Goal: Information Seeking & Learning: Check status

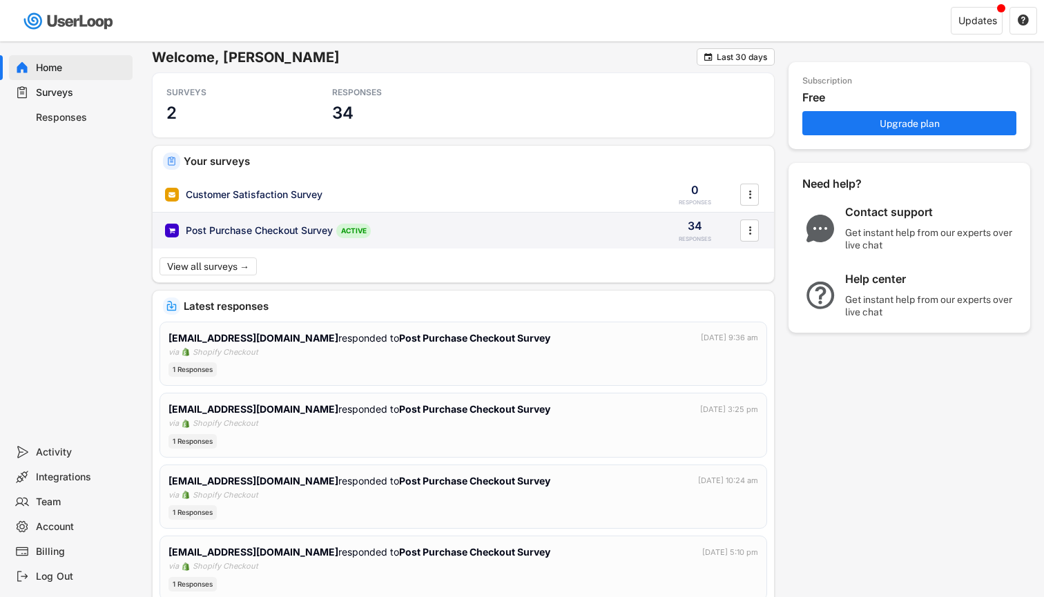
click at [279, 226] on div "Post Purchase Checkout Survey" at bounding box center [259, 231] width 147 height 14
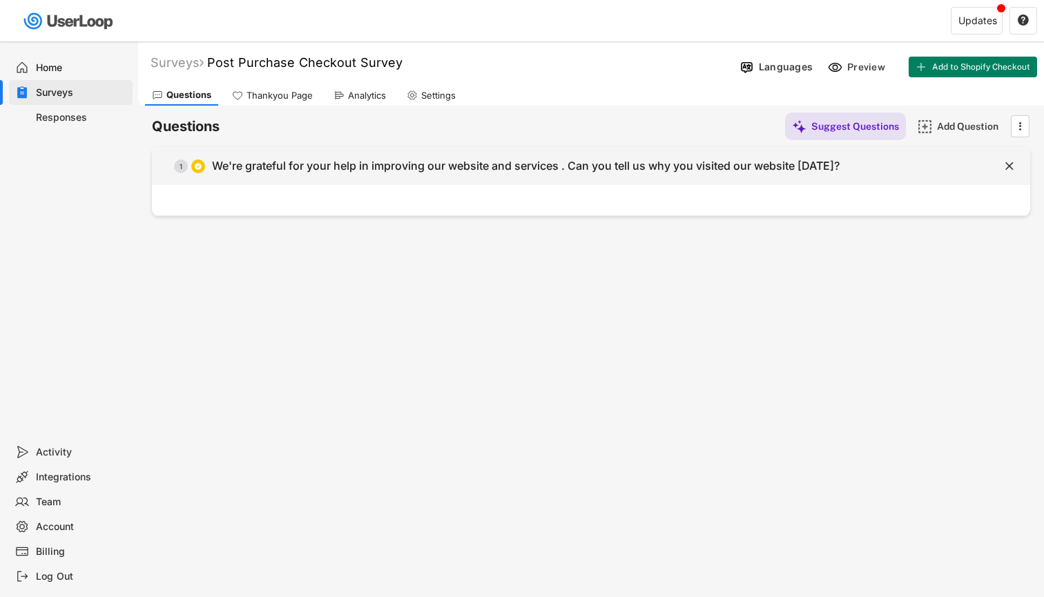
click at [435, 167] on div "We're grateful for your help in improving our website and services . Can you te…" at bounding box center [525, 166] width 627 height 14
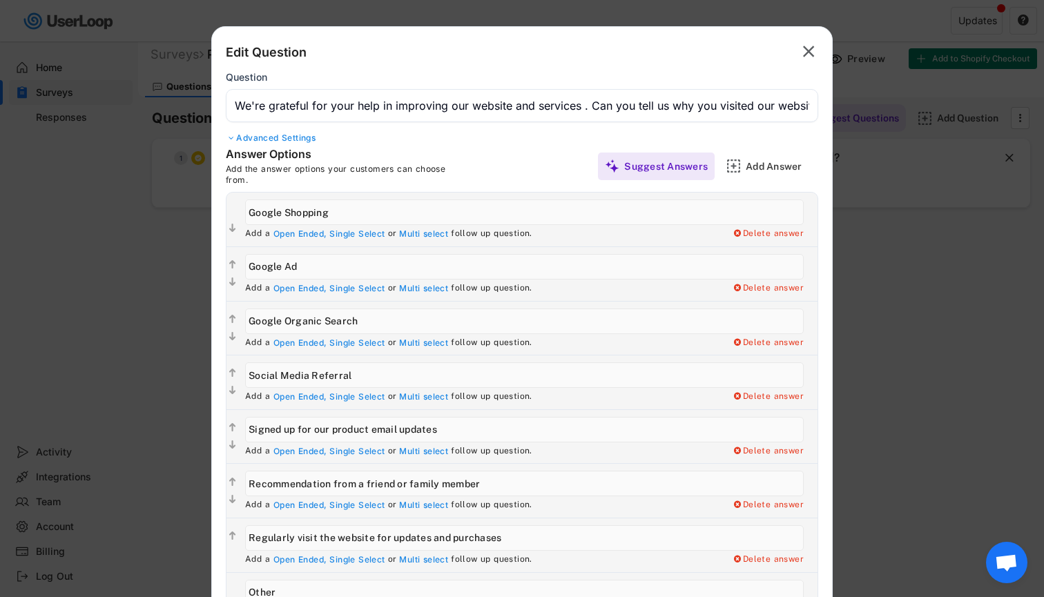
scroll to position [8, 0]
click at [806, 61] on text "" at bounding box center [809, 51] width 12 height 20
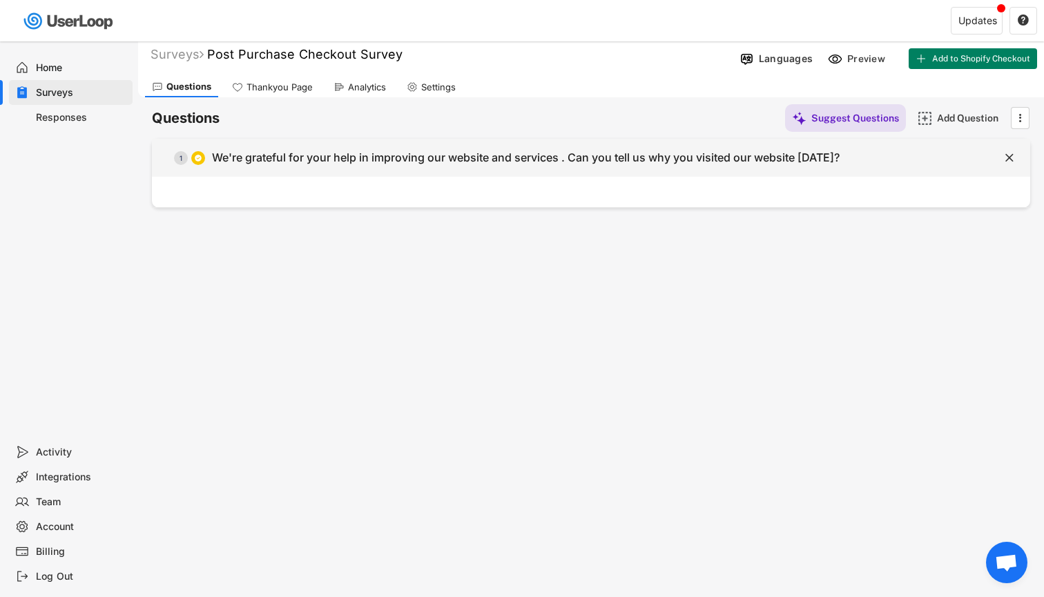
click at [290, 155] on div "We're grateful for your help in improving our website and services . Can you te…" at bounding box center [525, 157] width 627 height 14
type input "We're grateful for your help in improving our website and services . Can you te…"
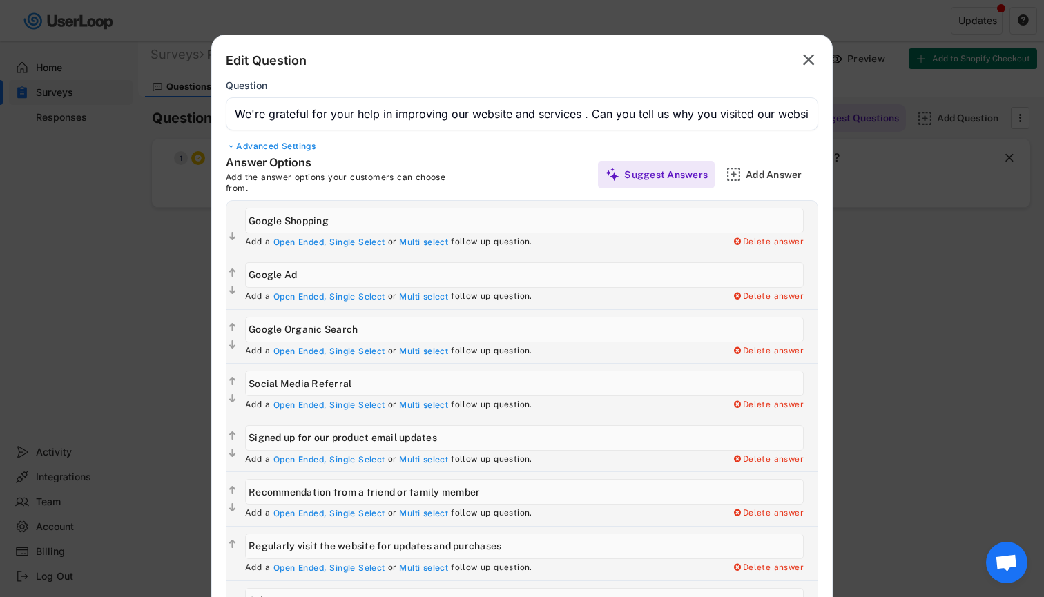
click at [813, 65] on text "" at bounding box center [809, 60] width 12 height 20
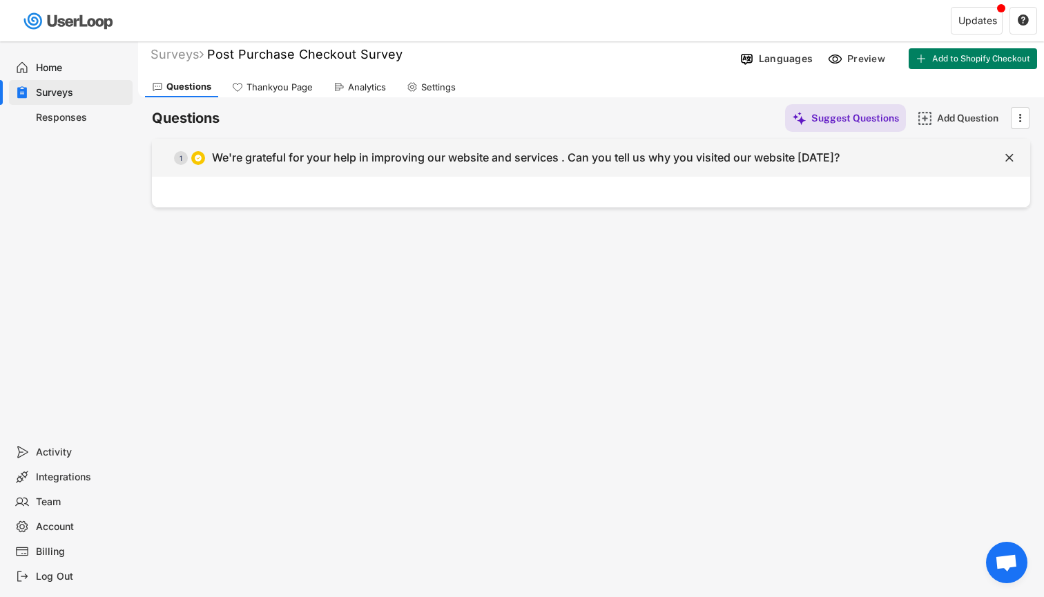
click at [608, 159] on div "We're grateful for your help in improving our website and services . Can you te…" at bounding box center [525, 157] width 627 height 14
type input "We're grateful for your help in improving our website and services . Can you te…"
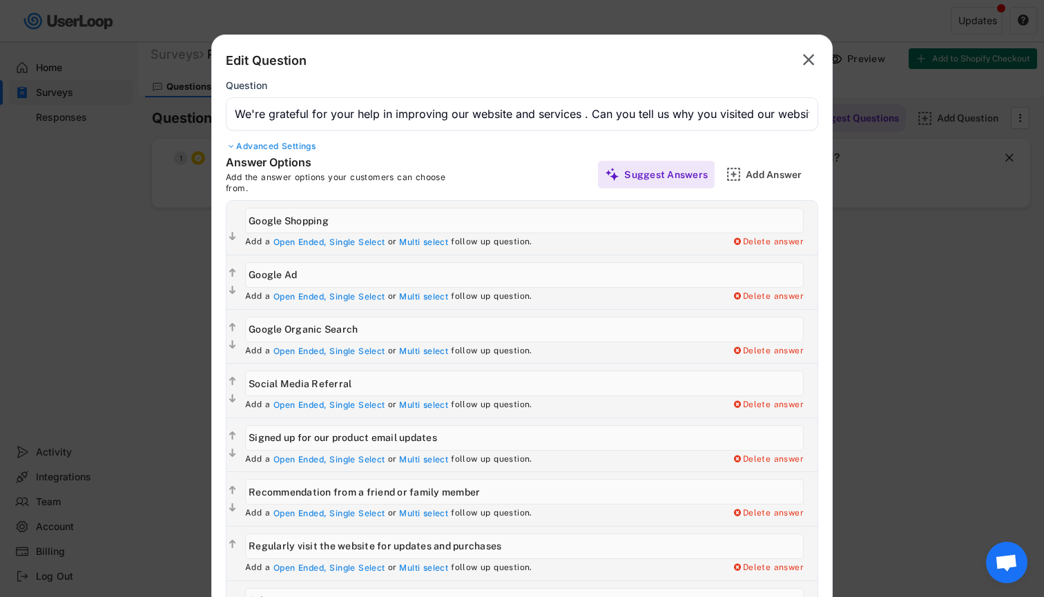
click at [455, 115] on input "input" at bounding box center [522, 113] width 592 height 33
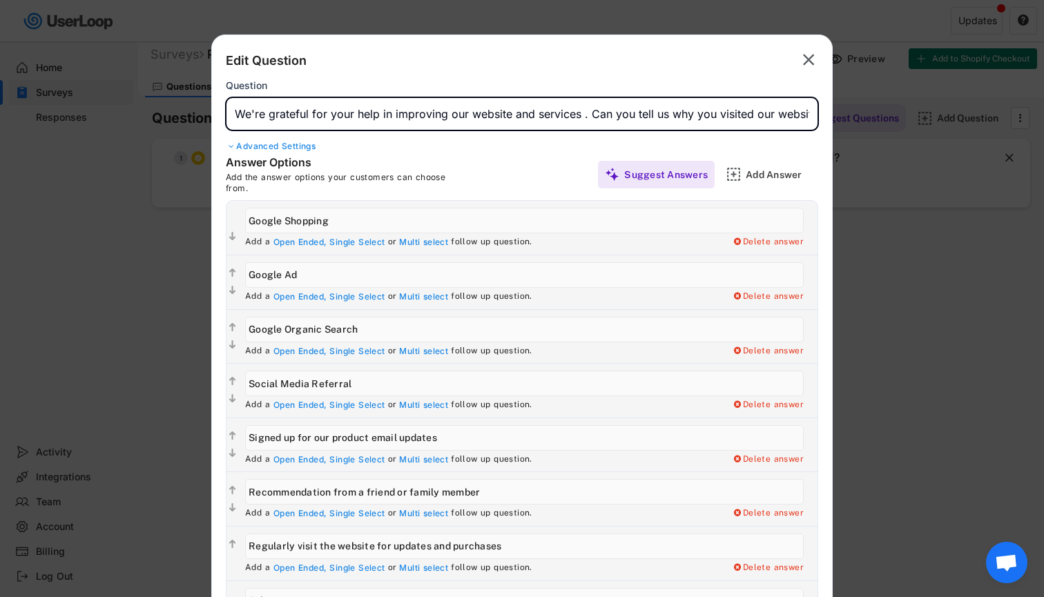
click at [455, 115] on input "input" at bounding box center [522, 113] width 592 height 33
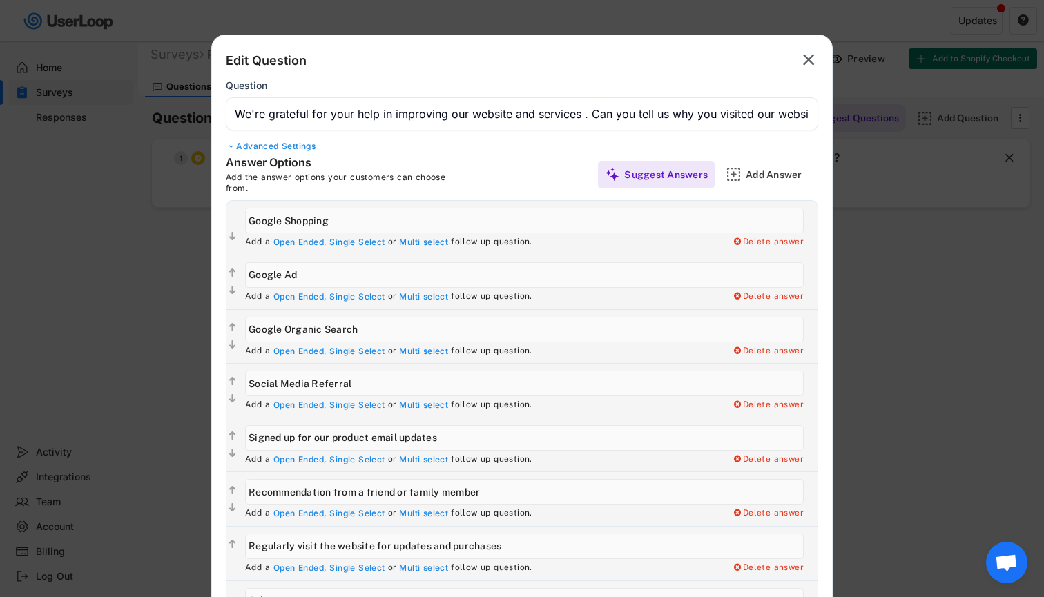
click at [811, 59] on text "" at bounding box center [809, 60] width 12 height 20
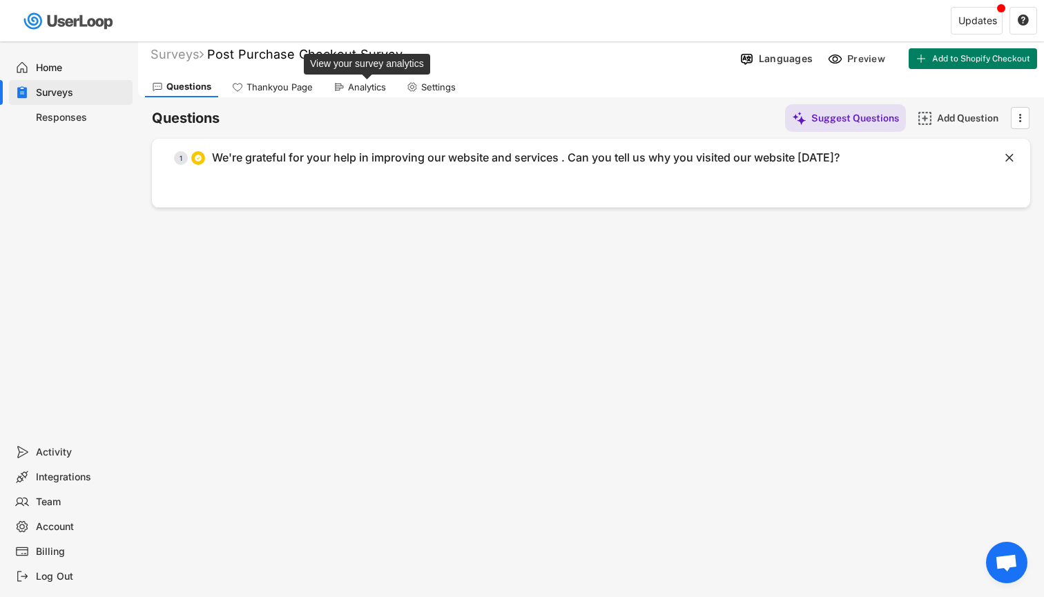
click at [355, 86] on div "Analytics" at bounding box center [367, 87] width 38 height 12
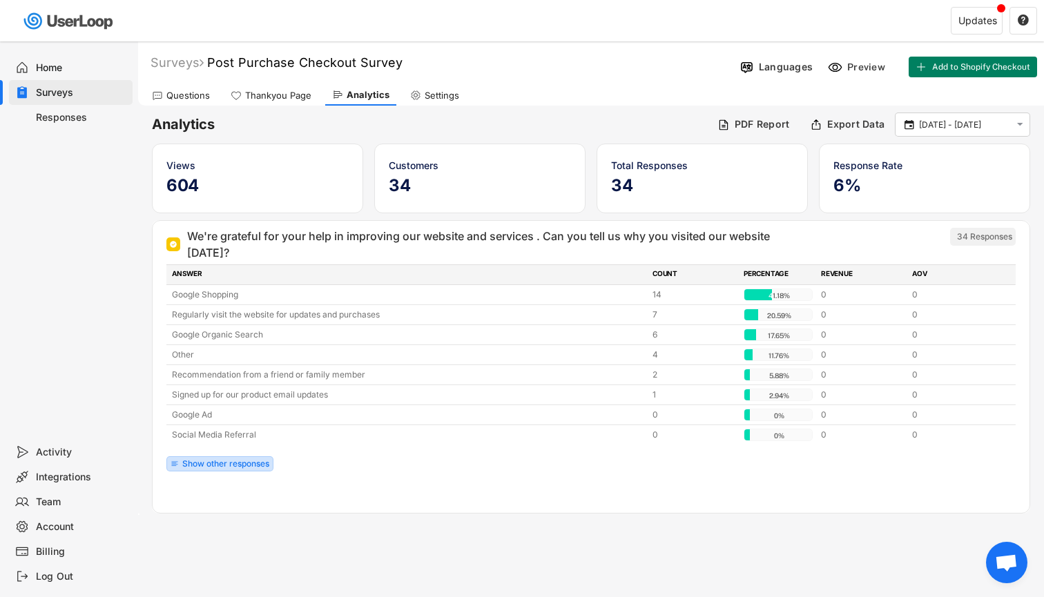
click at [223, 460] on div "Show other responses" at bounding box center [225, 464] width 87 height 8
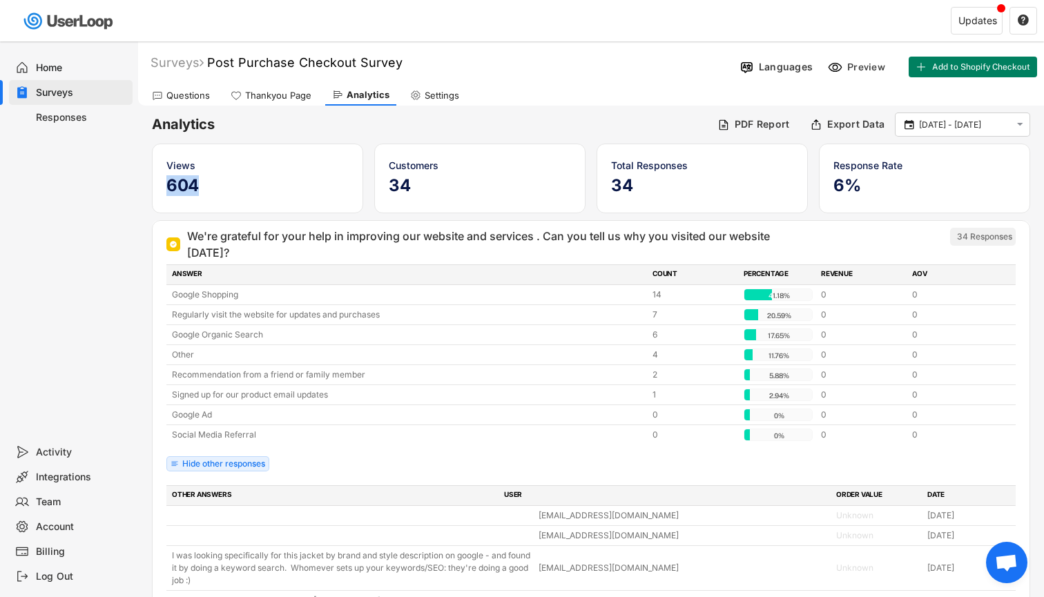
drag, startPoint x: 168, startPoint y: 184, endPoint x: 202, endPoint y: 188, distance: 34.9
click at [202, 188] on h5 "604" at bounding box center [257, 185] width 182 height 21
click at [590, 117] on h6 "Analytics" at bounding box center [429, 124] width 555 height 19
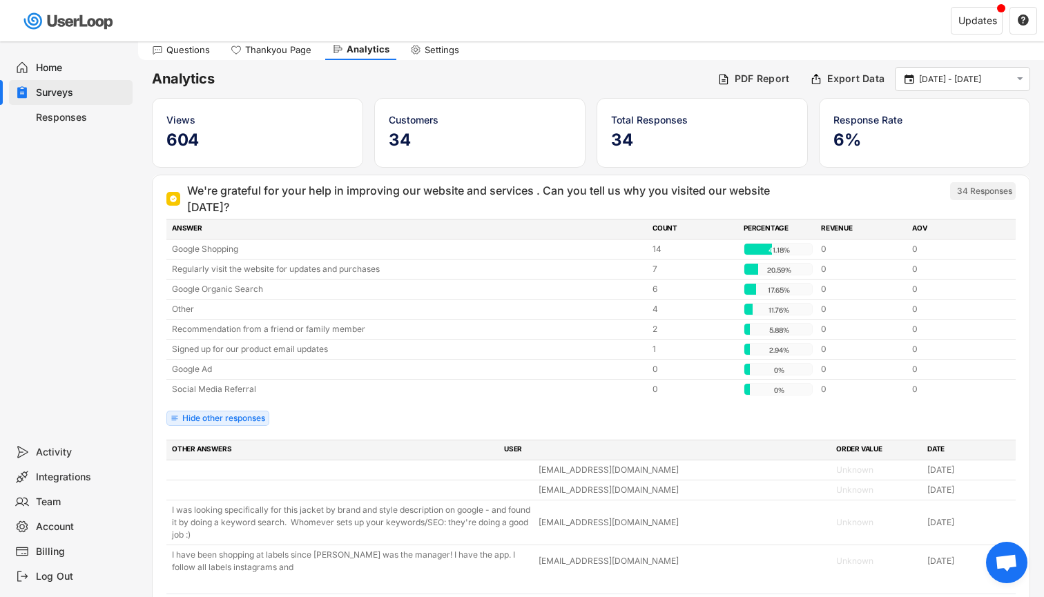
scroll to position [42, 0]
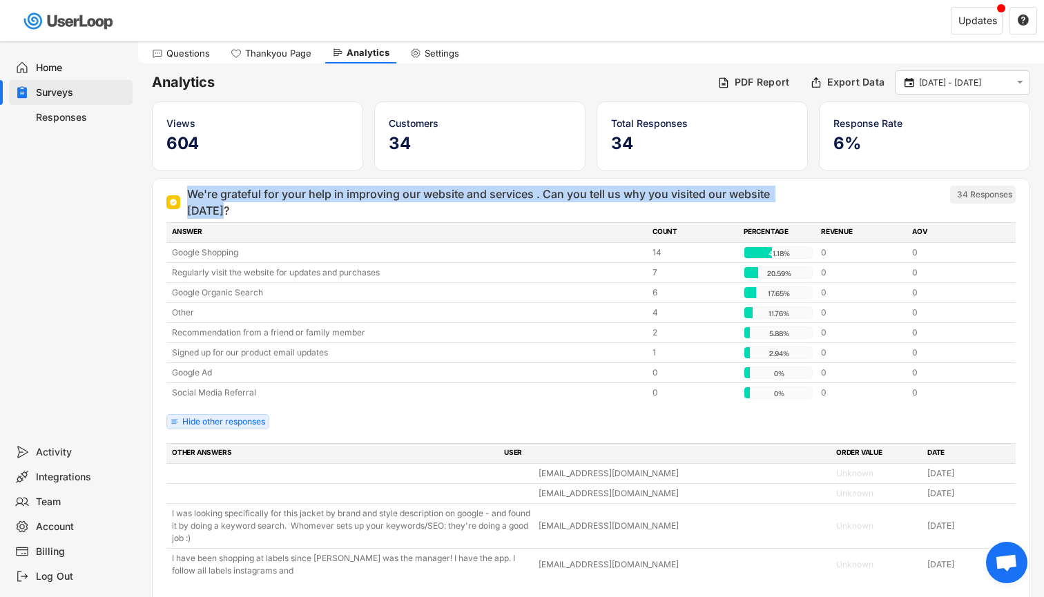
drag, startPoint x: 224, startPoint y: 211, endPoint x: 187, endPoint y: 196, distance: 39.6
click at [187, 196] on div "We're grateful for your help in improving our website and services . Can you te…" at bounding box center [497, 202] width 621 height 33
click at [202, 195] on div "We're grateful for your help in improving our website and services . Can you te…" at bounding box center [497, 202] width 621 height 33
drag, startPoint x: 188, startPoint y: 194, endPoint x: 248, endPoint y: 211, distance: 61.8
click at [248, 211] on div "We're grateful for your help in improving our website and services . Can you te…" at bounding box center [497, 202] width 621 height 33
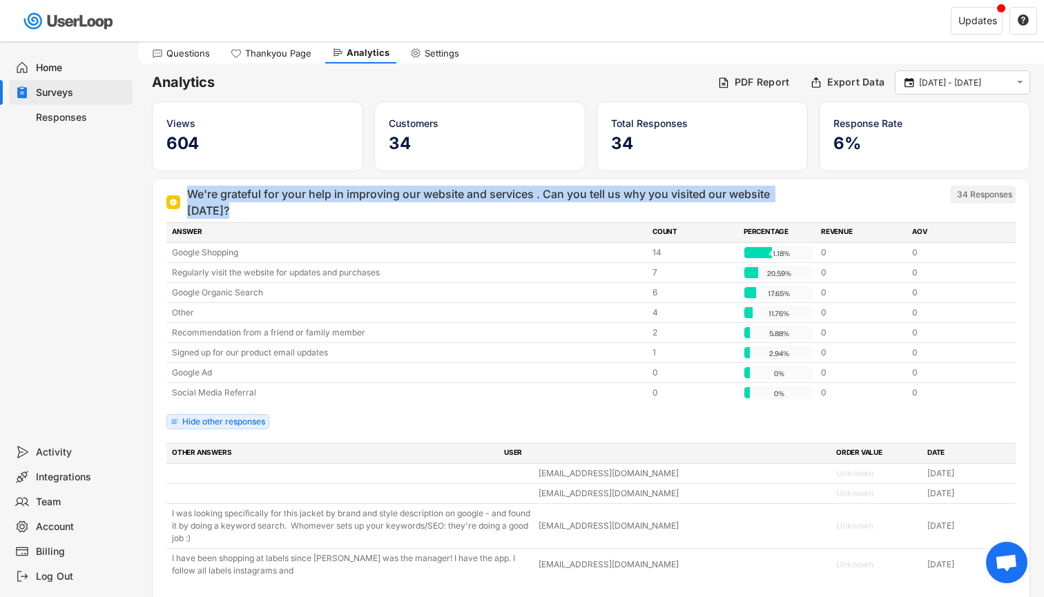
click at [209, 208] on div "We're grateful for your help in improving our website and services . Can you te…" at bounding box center [497, 202] width 621 height 33
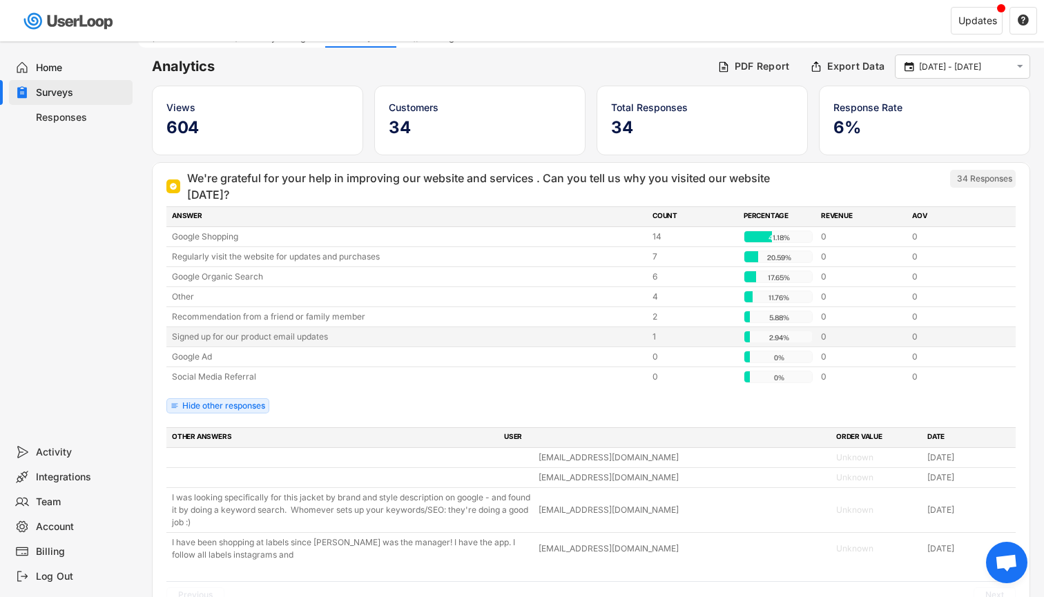
scroll to position [58, 0]
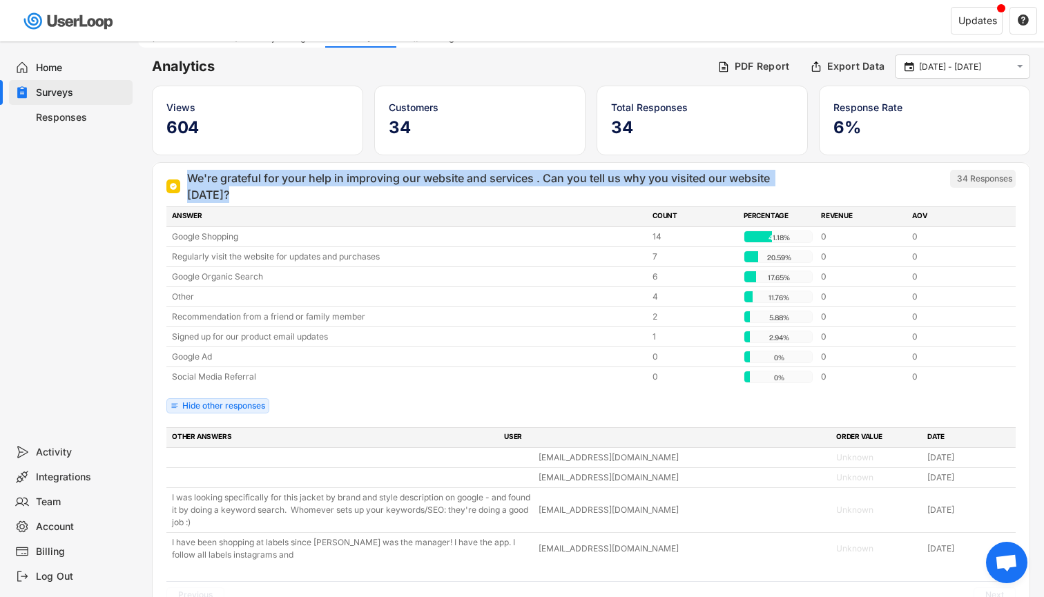
drag, startPoint x: 227, startPoint y: 194, endPoint x: 188, endPoint y: 182, distance: 41.3
click at [188, 182] on div "We're grateful for your help in improving our website and services . Can you te…" at bounding box center [497, 186] width 621 height 33
drag, startPoint x: 188, startPoint y: 182, endPoint x: 255, endPoint y: 204, distance: 71.4
click at [255, 204] on div "We're grateful for your help in improving our website and services . Can you te…" at bounding box center [590, 406] width 849 height 473
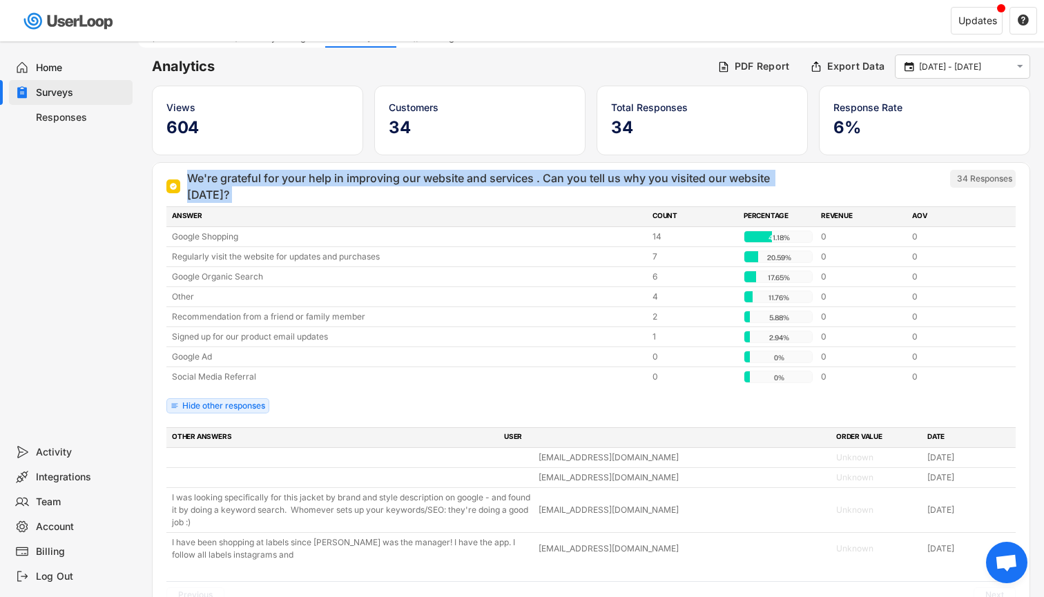
click at [221, 196] on div "We're grateful for your help in improving our website and services . Can you te…" at bounding box center [497, 186] width 621 height 33
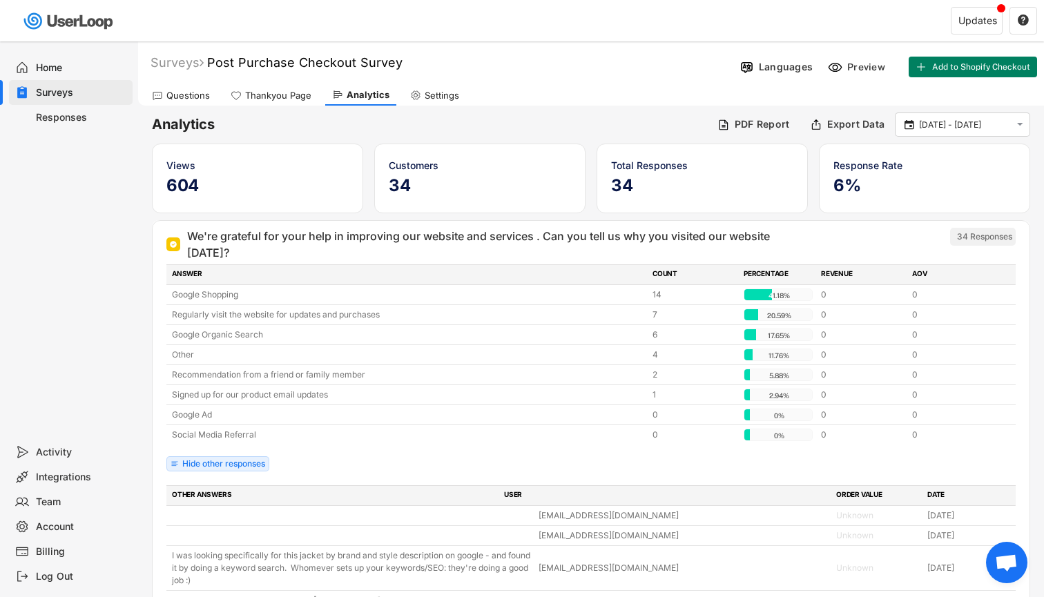
scroll to position [0, 0]
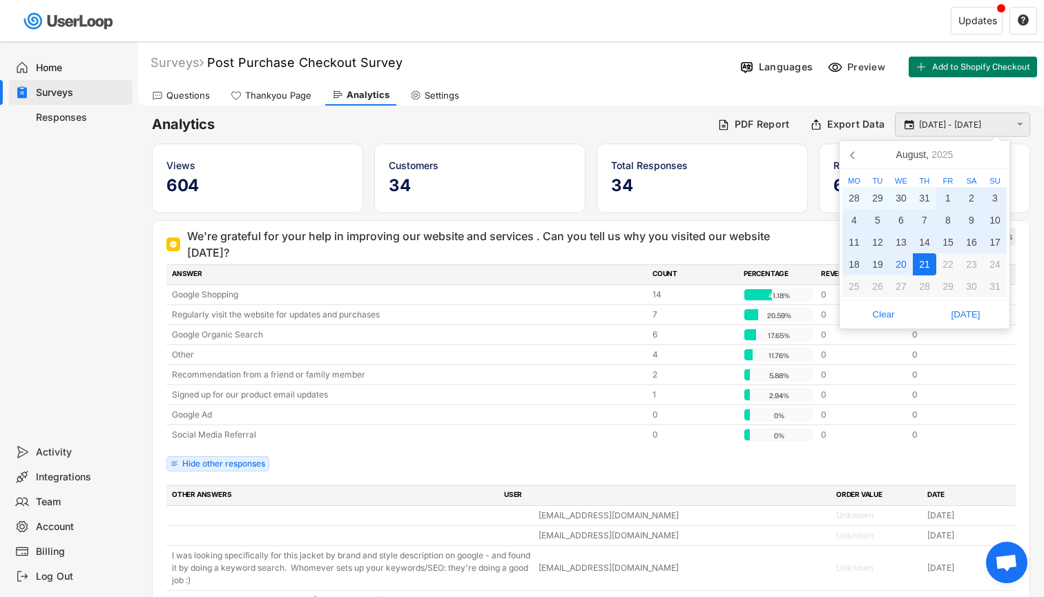
click at [947, 130] on input "[DATE] - [DATE]" at bounding box center [964, 125] width 91 height 14
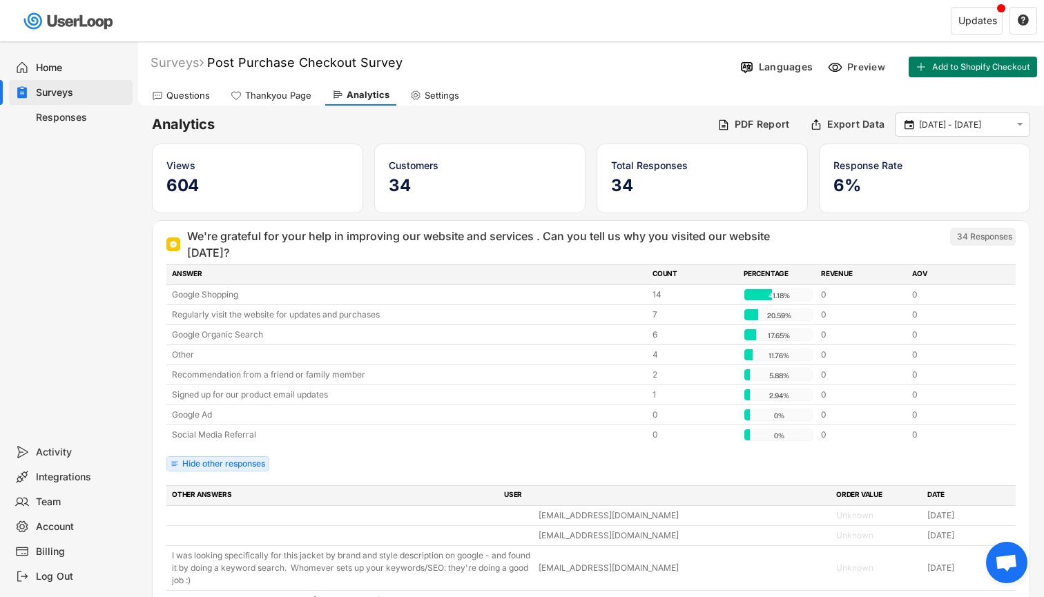
click at [688, 97] on div "Questions Thankyou Page Analytics Settings" at bounding box center [591, 93] width 906 height 24
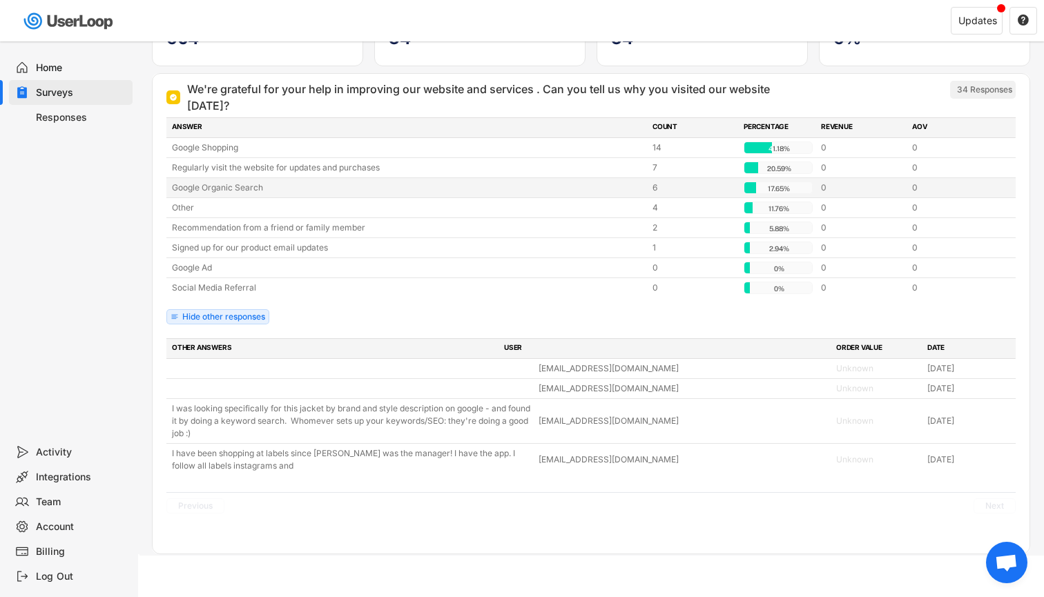
scroll to position [147, 0]
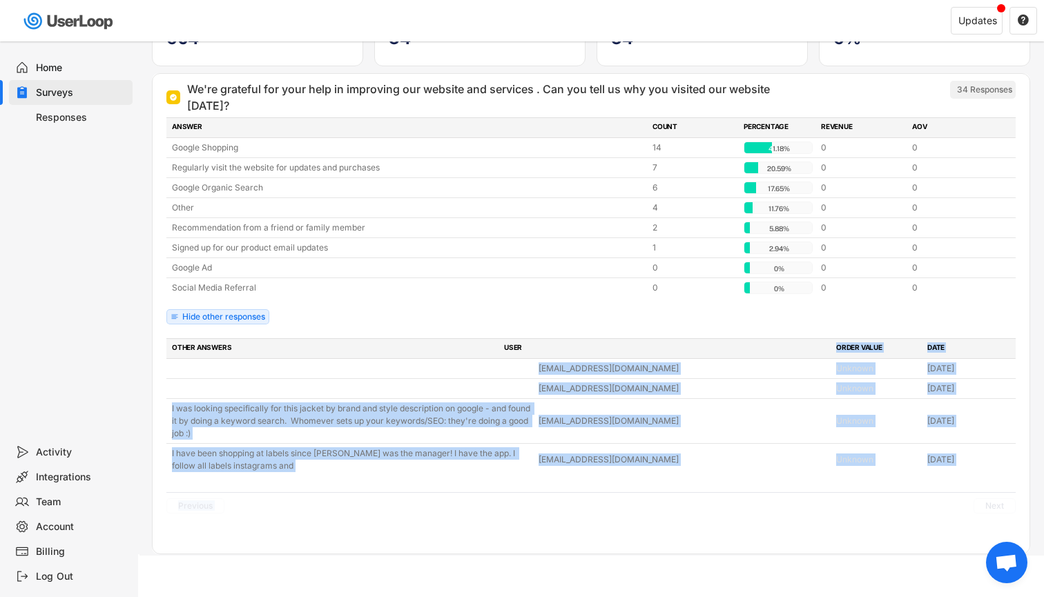
drag, startPoint x: 643, startPoint y: 494, endPoint x: 525, endPoint y: 350, distance: 186.0
click at [525, 350] on div "OTHER ANSWERS USER ORDER VALUE DATE [EMAIL_ADDRESS][DOMAIN_NAME] Unknown [DATE]…" at bounding box center [590, 428] width 849 height 181
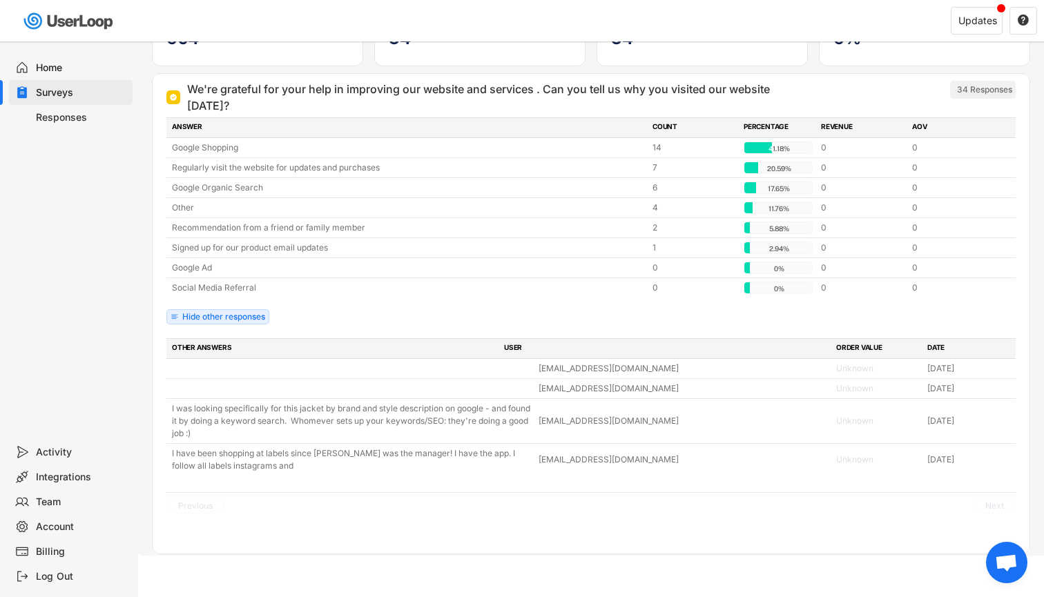
click at [476, 308] on div "ANSWER COUNT PERCENTAGE REVENUE AOV Google Shopping 14 41.18% 41.18% 0 0 Regula…" at bounding box center [590, 224] width 849 height 214
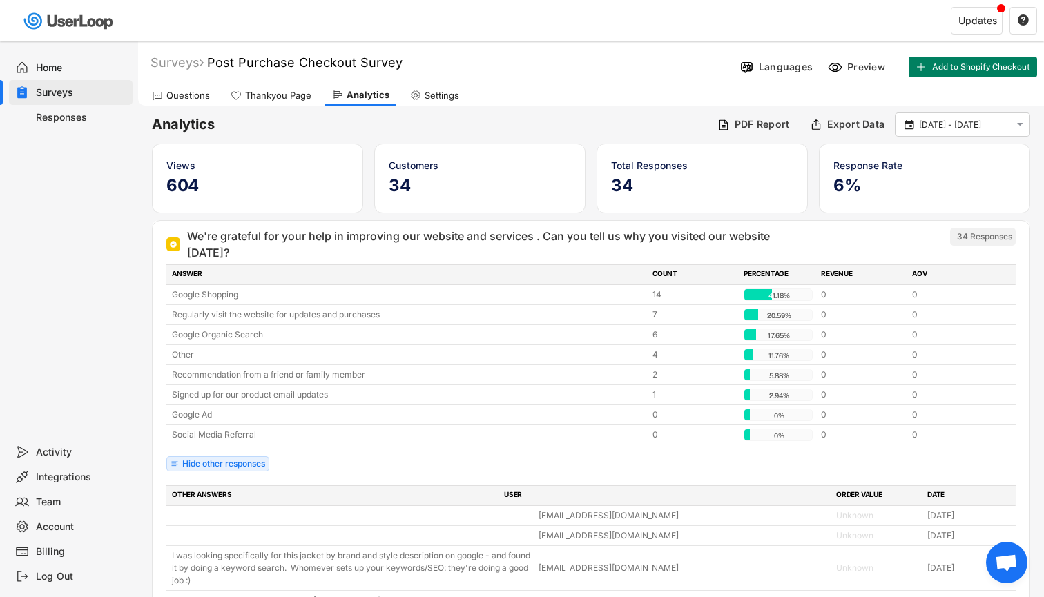
scroll to position [0, 0]
click at [269, 97] on div "Thankyou Page" at bounding box center [278, 96] width 66 height 12
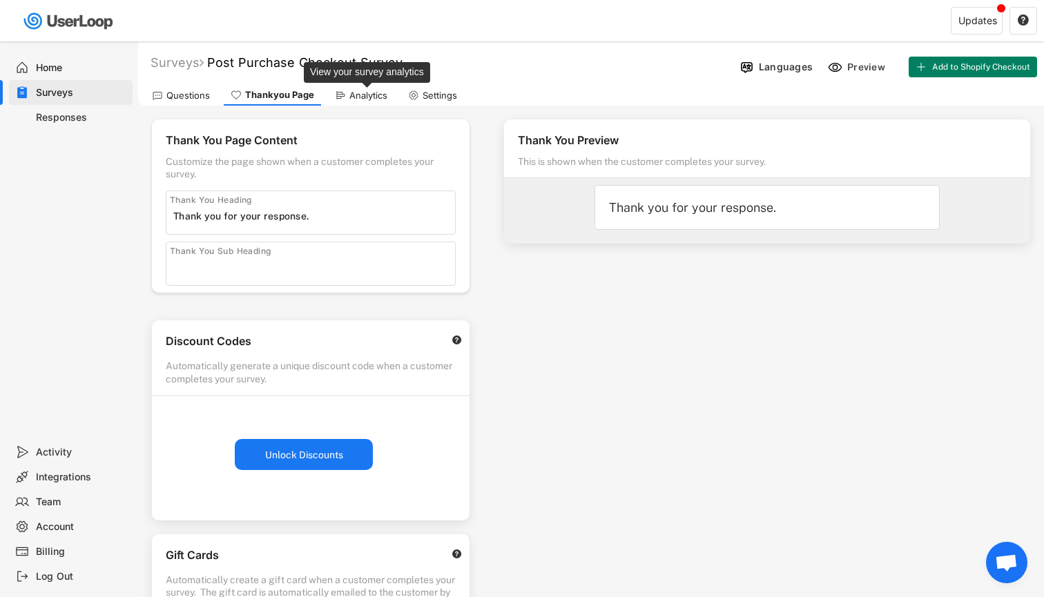
click at [368, 96] on div "Analytics" at bounding box center [368, 96] width 38 height 12
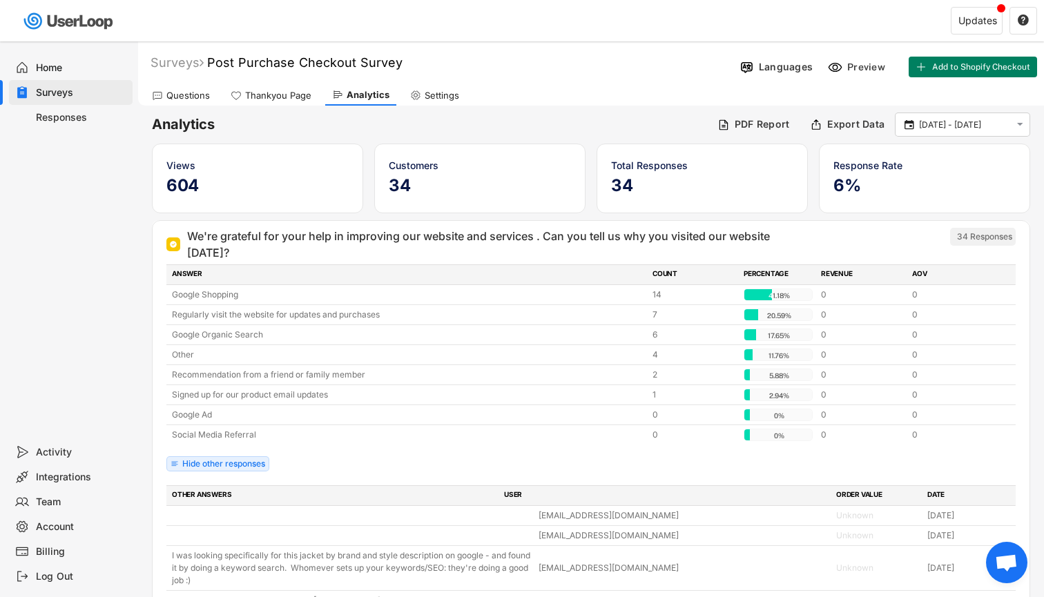
click at [193, 94] on div "Questions" at bounding box center [187, 96] width 43 height 12
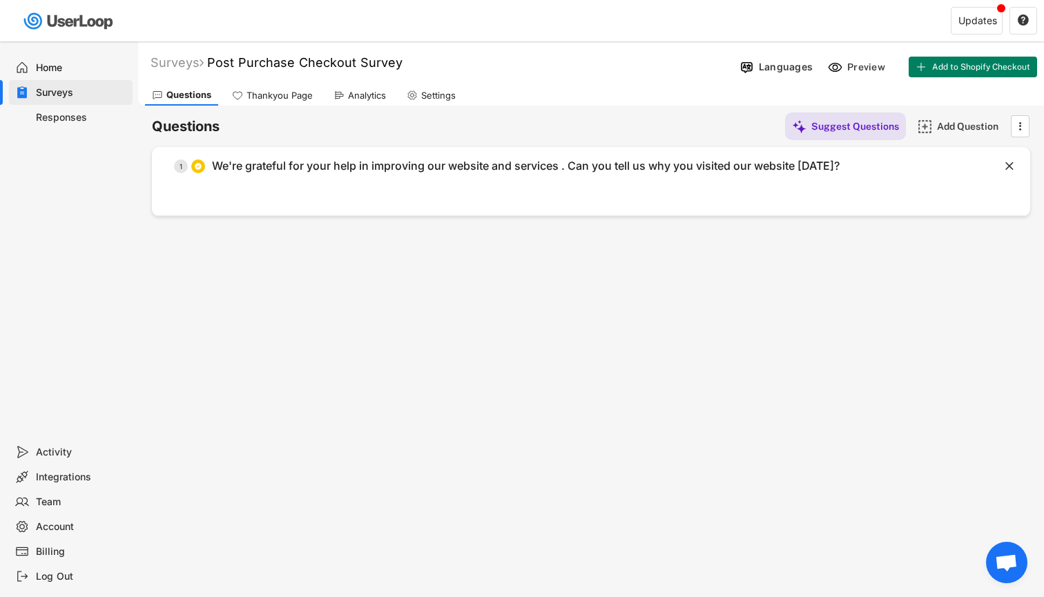
click at [268, 101] on div "Thankyou Page" at bounding box center [272, 95] width 95 height 21
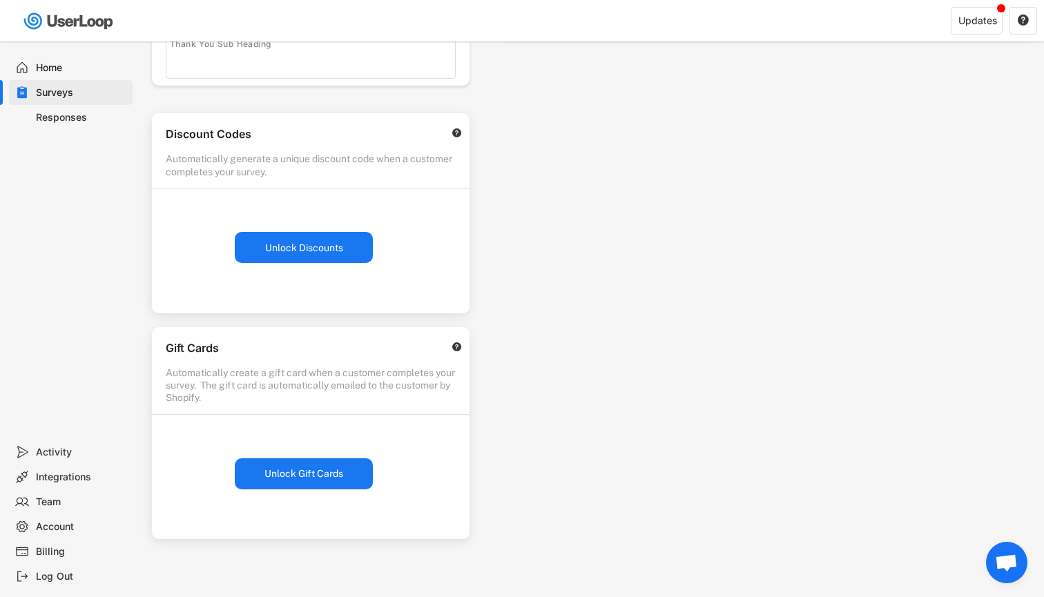
scroll to position [195, 0]
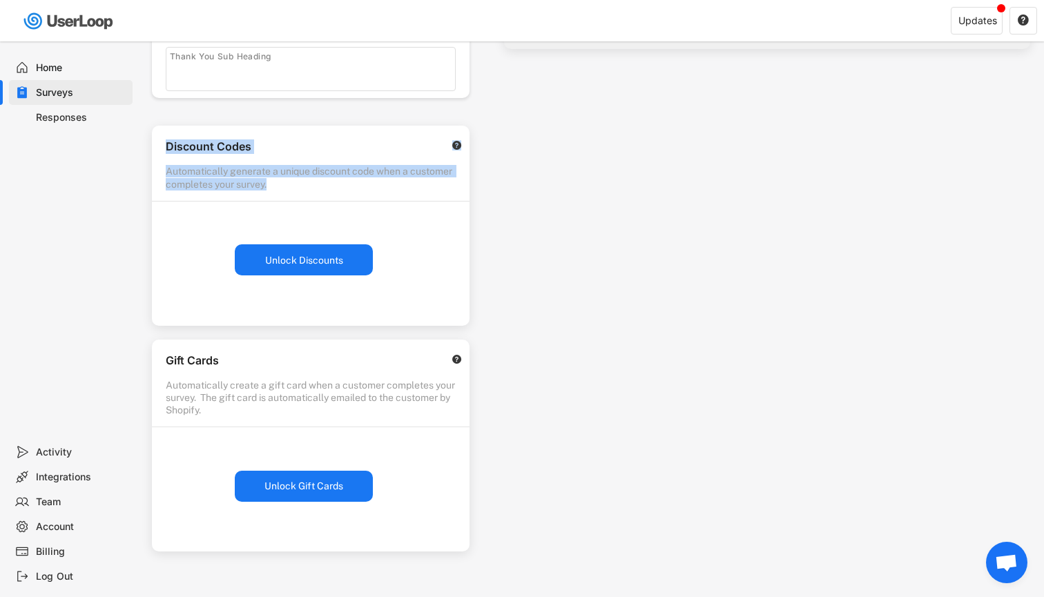
drag, startPoint x: 162, startPoint y: 145, endPoint x: 275, endPoint y: 195, distance: 123.6
click at [275, 195] on div "Discount Codes  Automatically generate a unique discount code when a customer …" at bounding box center [311, 163] width 318 height 75
click at [253, 182] on div "Automatically generate a unique discount code when a customer completes your su…" at bounding box center [311, 177] width 290 height 25
drag, startPoint x: 287, startPoint y: 188, endPoint x: 157, endPoint y: 150, distance: 135.9
click at [157, 150] on div "Discount Codes  Automatically generate a unique discount code when a customer …" at bounding box center [311, 163] width 318 height 75
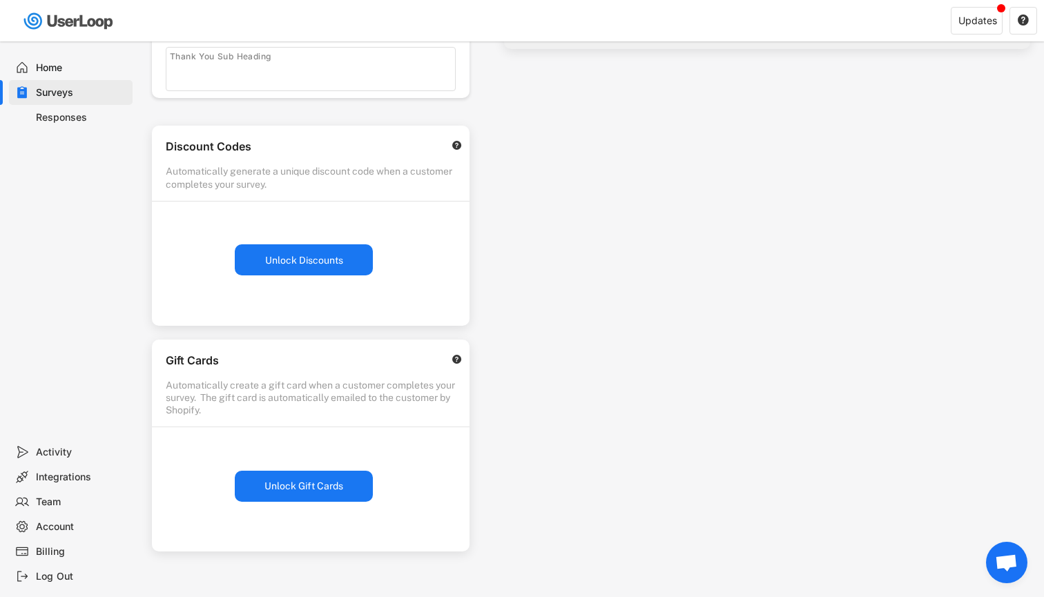
click at [639, 246] on div "Thank You Preview This is shown when the customer completes your survey. Thank …" at bounding box center [767, 199] width 554 height 577
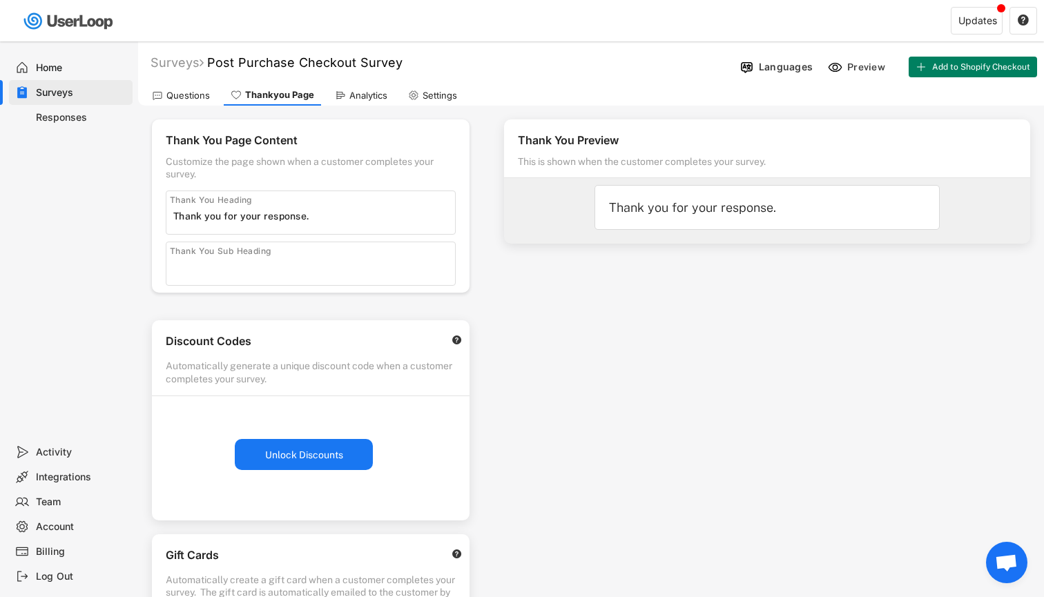
scroll to position [0, 0]
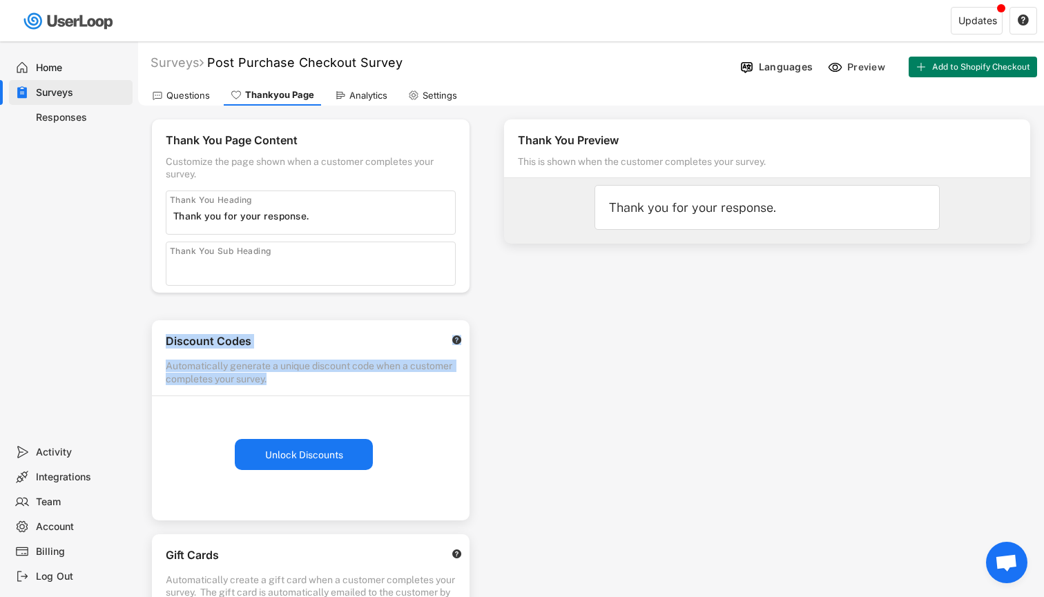
drag, startPoint x: 165, startPoint y: 340, endPoint x: 291, endPoint y: 385, distance: 134.3
click at [291, 385] on div "Discount Codes  Automatically generate a unique discount code when a customer …" at bounding box center [311, 357] width 318 height 75
click at [281, 385] on div "Discount Codes  Automatically generate a unique discount code when a customer …" at bounding box center [311, 357] width 318 height 75
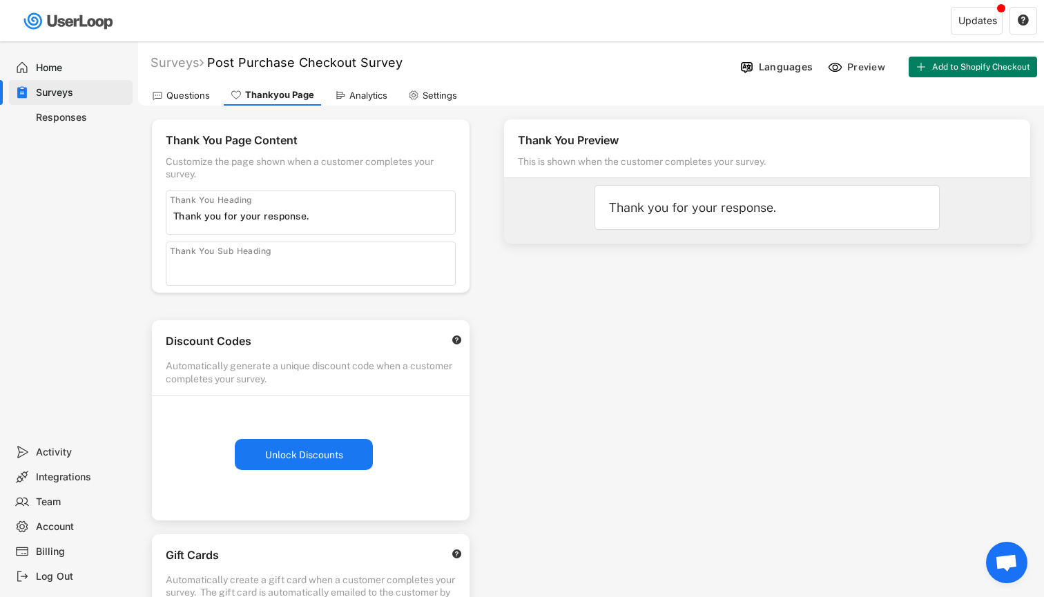
click at [180, 102] on div "Questions" at bounding box center [181, 95] width 72 height 21
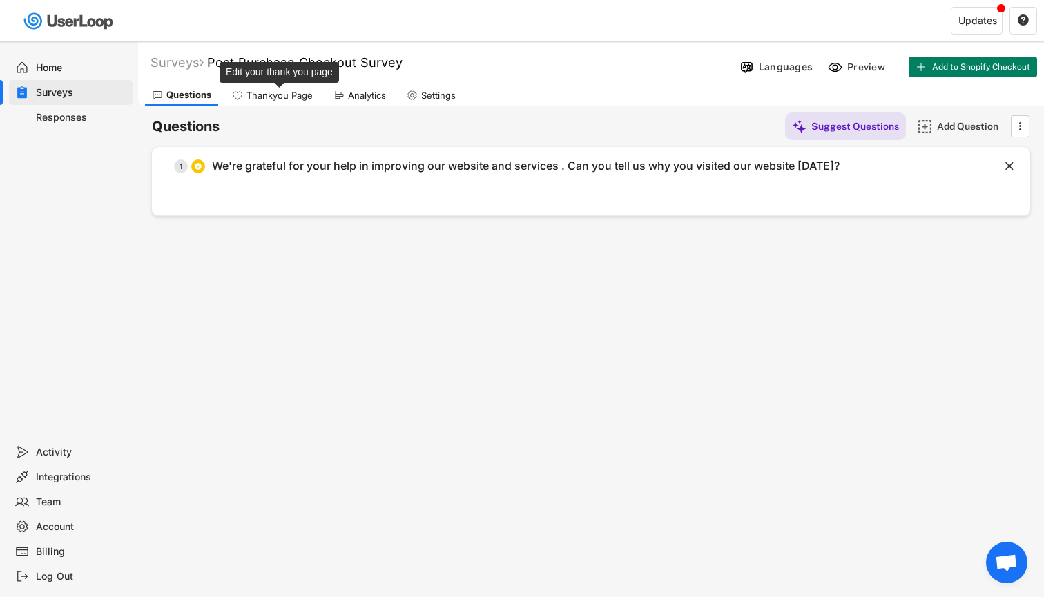
click at [275, 97] on div "Thankyou Page" at bounding box center [279, 96] width 66 height 12
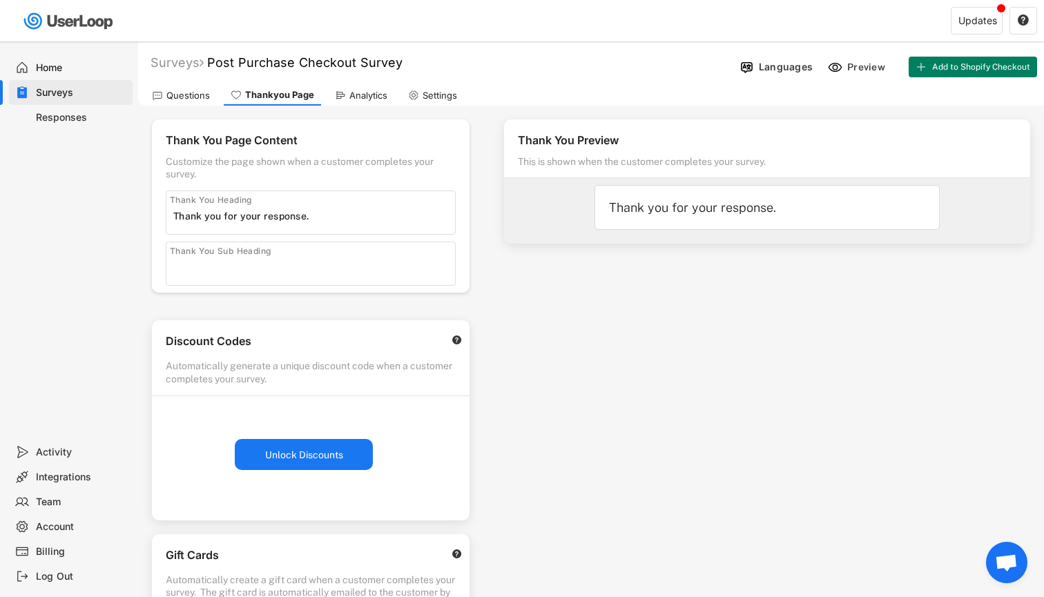
click at [178, 101] on div "Questions" at bounding box center [181, 95] width 72 height 21
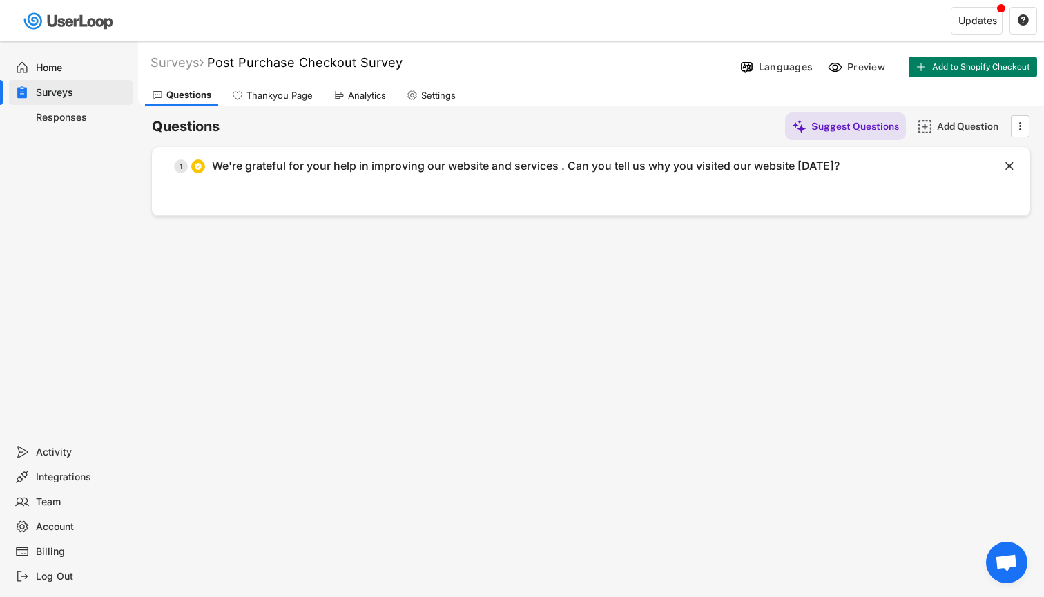
click at [70, 117] on div "Responses" at bounding box center [81, 117] width 91 height 13
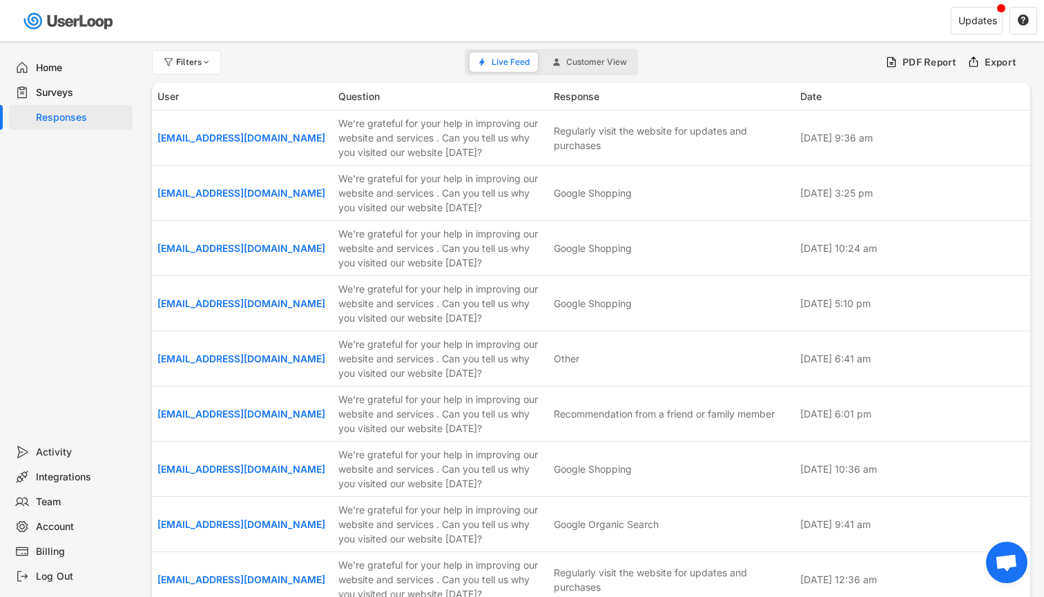
click at [59, 93] on div "Surveys" at bounding box center [81, 92] width 91 height 13
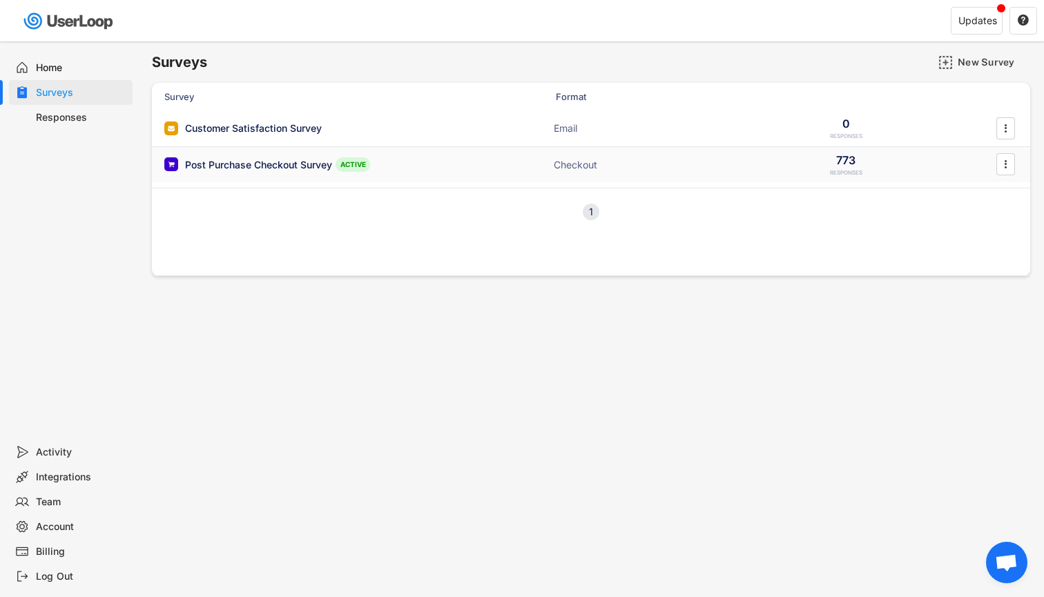
click at [334, 170] on div "Post Purchase Checkout Survey ACTIVE" at bounding box center [302, 164] width 276 height 14
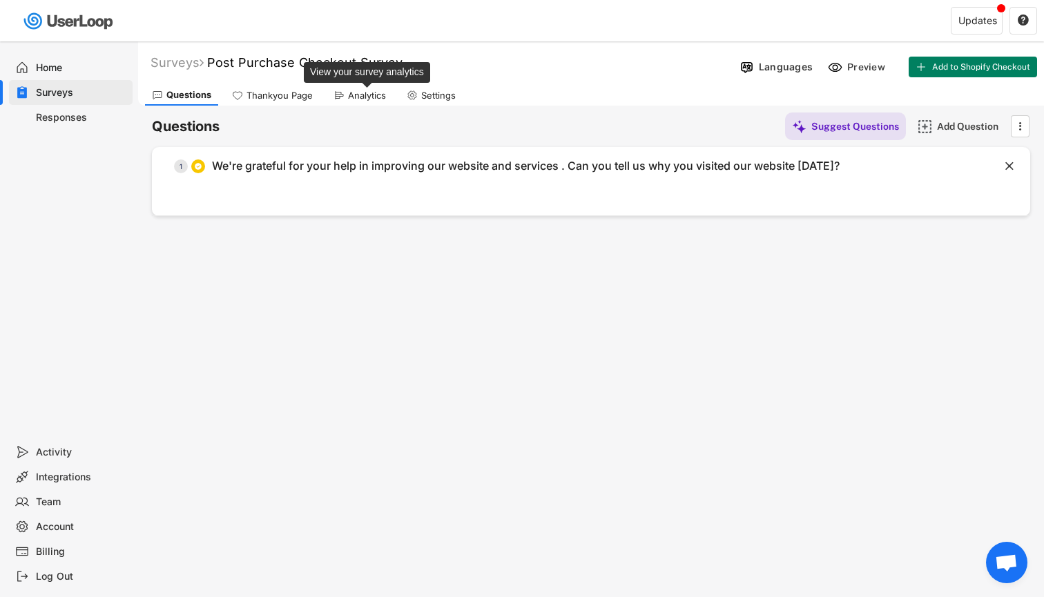
click at [353, 101] on div "Analytics" at bounding box center [360, 95] width 66 height 21
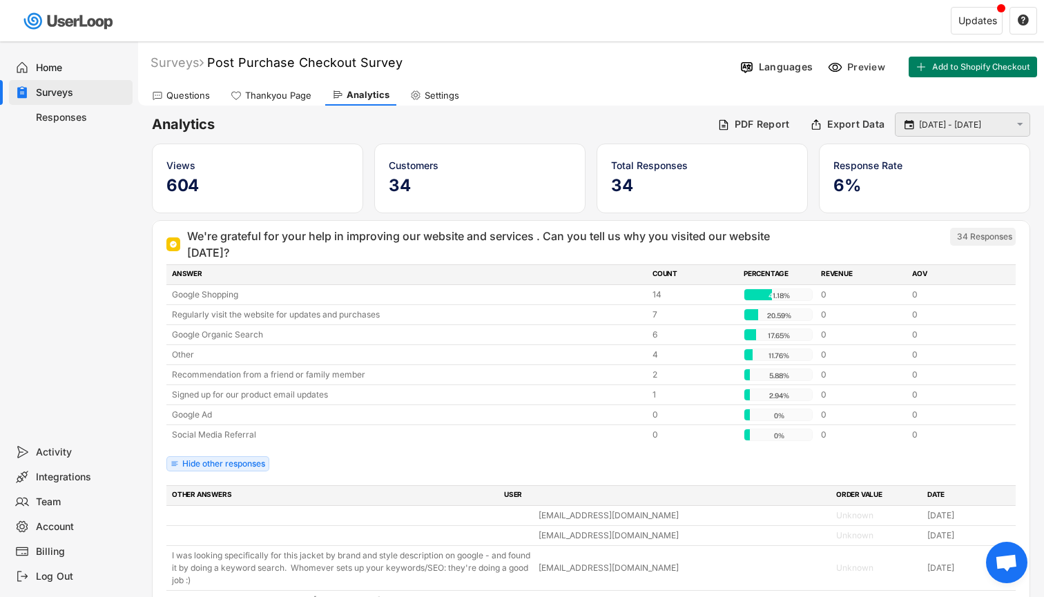
click at [939, 124] on input "[DATE] - [DATE]" at bounding box center [964, 125] width 91 height 14
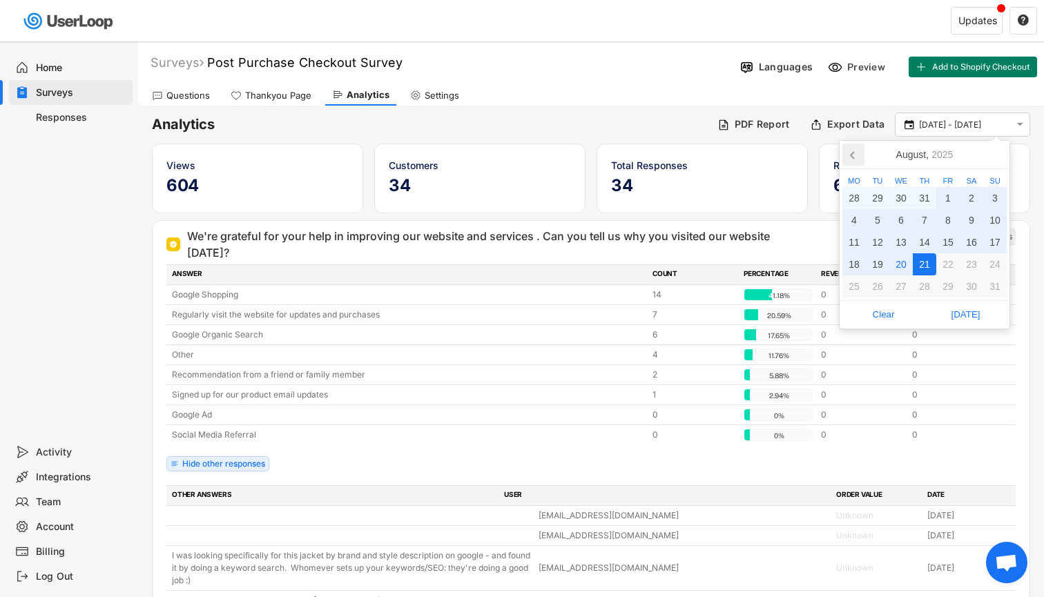
click at [851, 161] on icon at bounding box center [853, 155] width 22 height 22
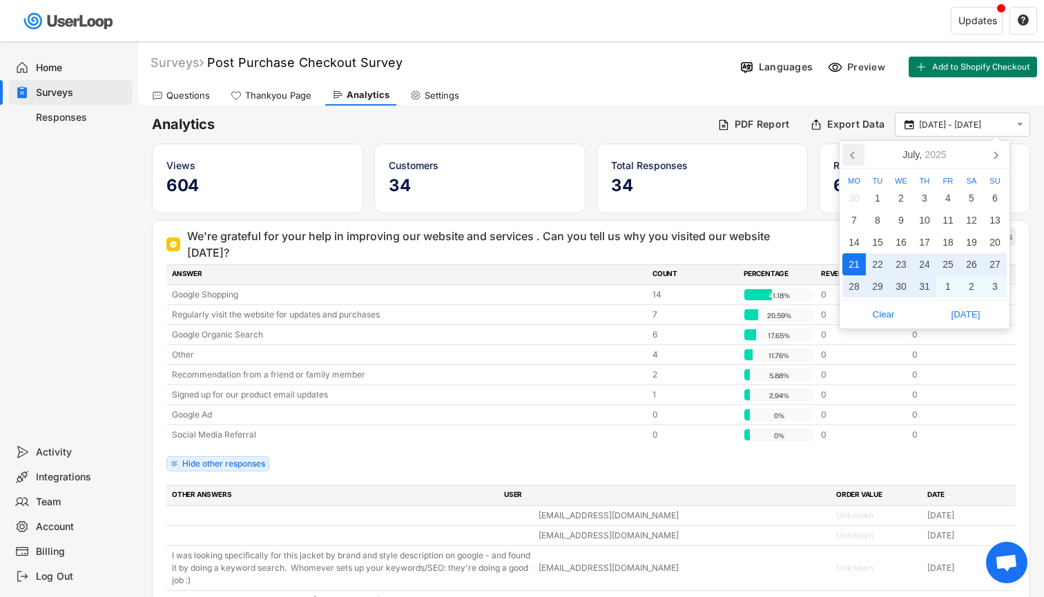
click at [851, 161] on icon at bounding box center [853, 155] width 22 height 22
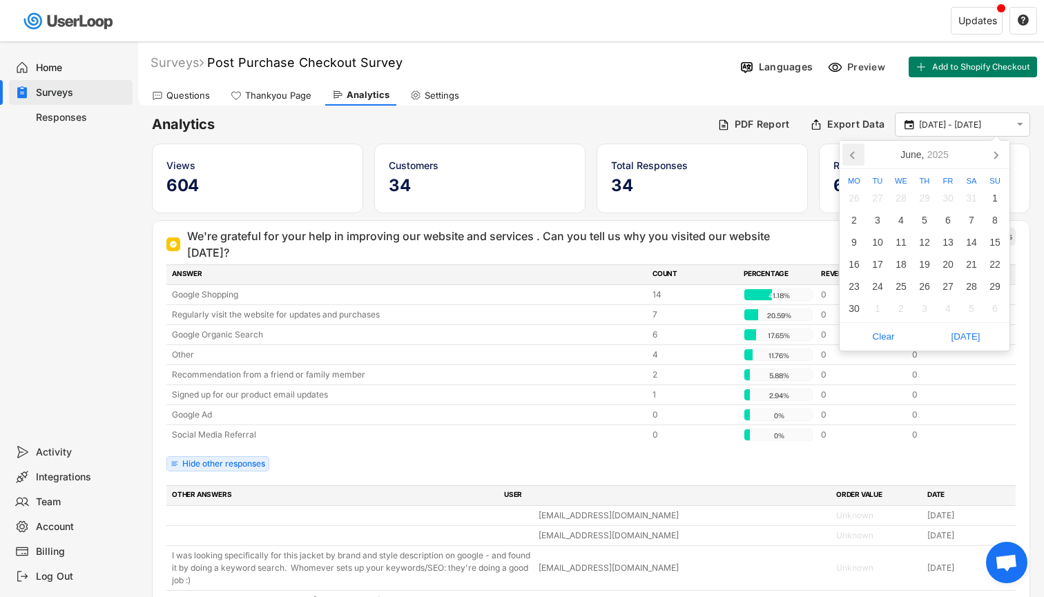
click at [851, 161] on icon at bounding box center [853, 155] width 22 height 22
click at [967, 197] on div "1" at bounding box center [970, 198] width 23 height 22
click at [998, 168] on nav "[DATE]" at bounding box center [924, 155] width 170 height 28
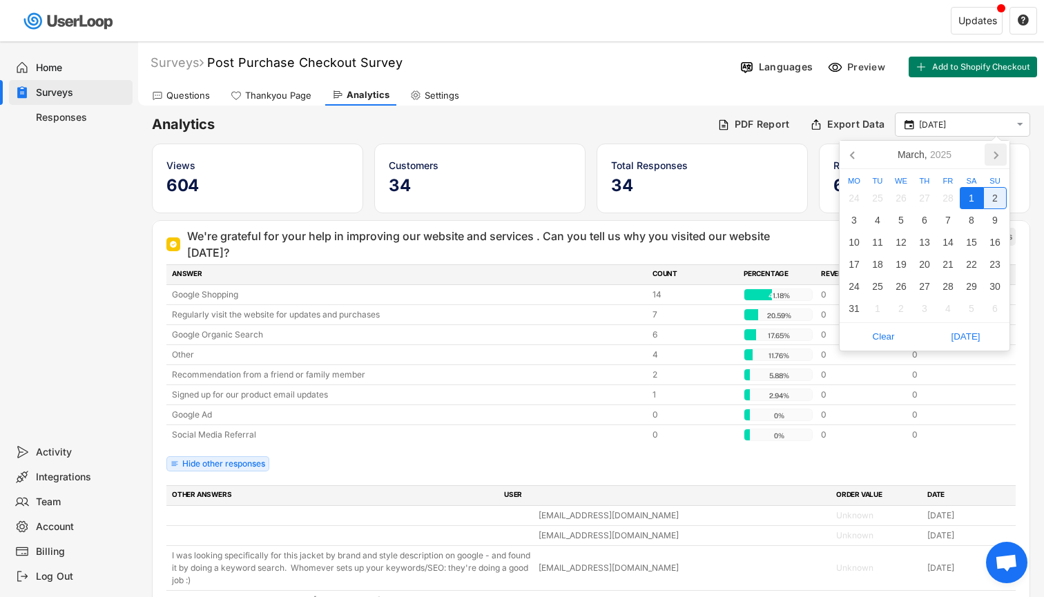
click at [998, 156] on icon at bounding box center [995, 155] width 22 height 22
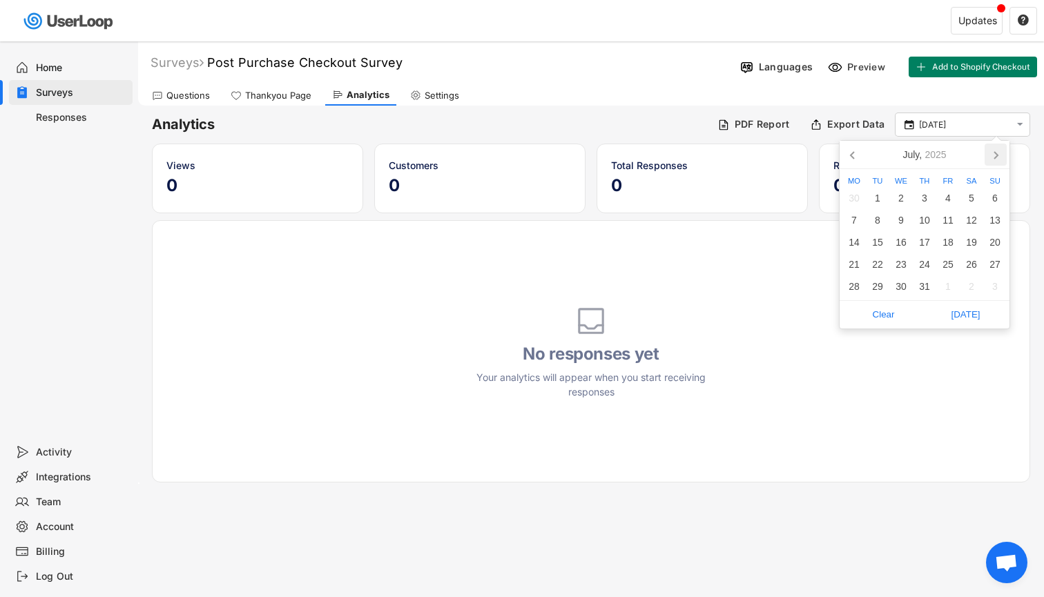
click at [998, 156] on icon at bounding box center [995, 155] width 22 height 22
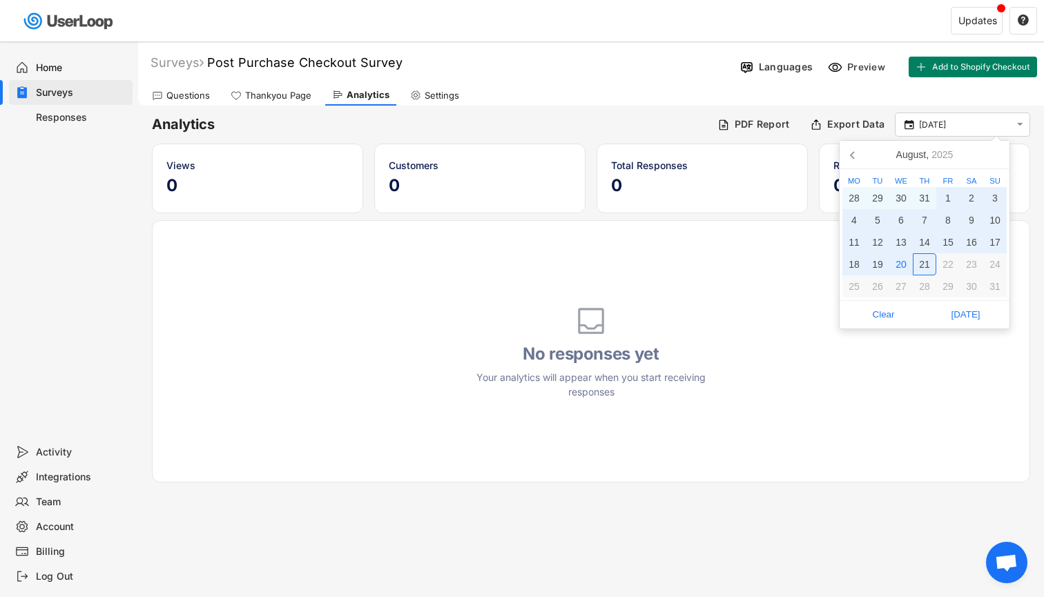
click at [923, 260] on div "21" at bounding box center [924, 264] width 23 height 22
type input "[DATE] - [DATE]"
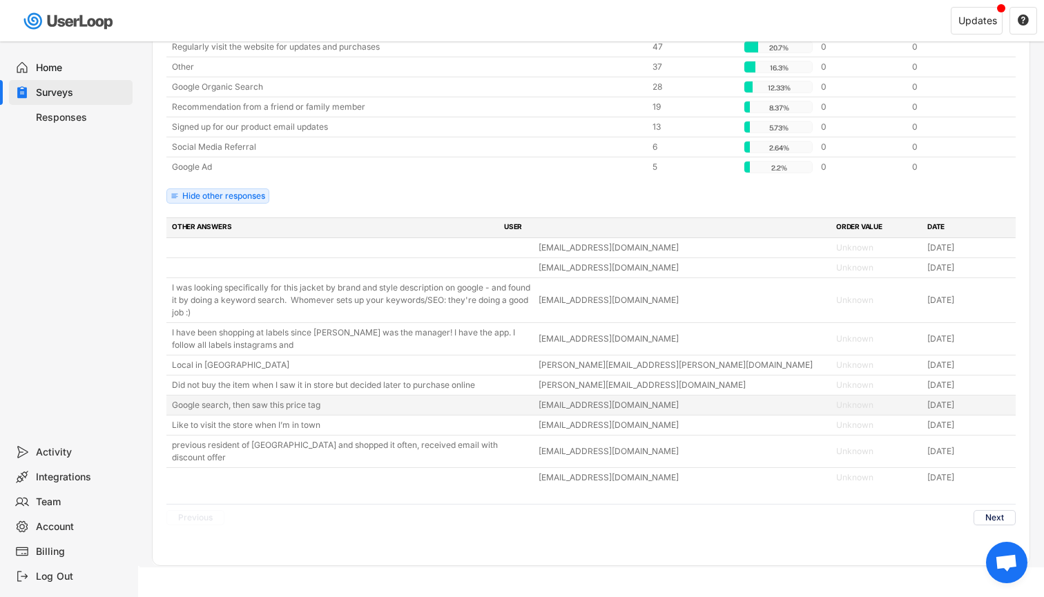
scroll to position [267, 0]
click at [1005, 511] on button "Next" at bounding box center [994, 518] width 42 height 15
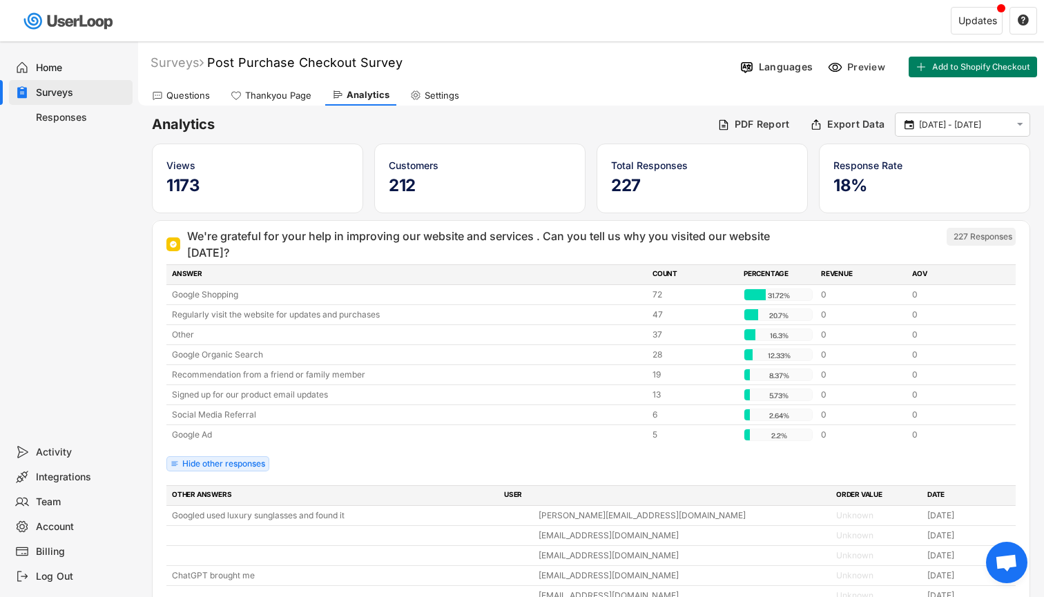
scroll to position [0, 0]
